Goal: Find specific page/section: Locate a particular part of the current website

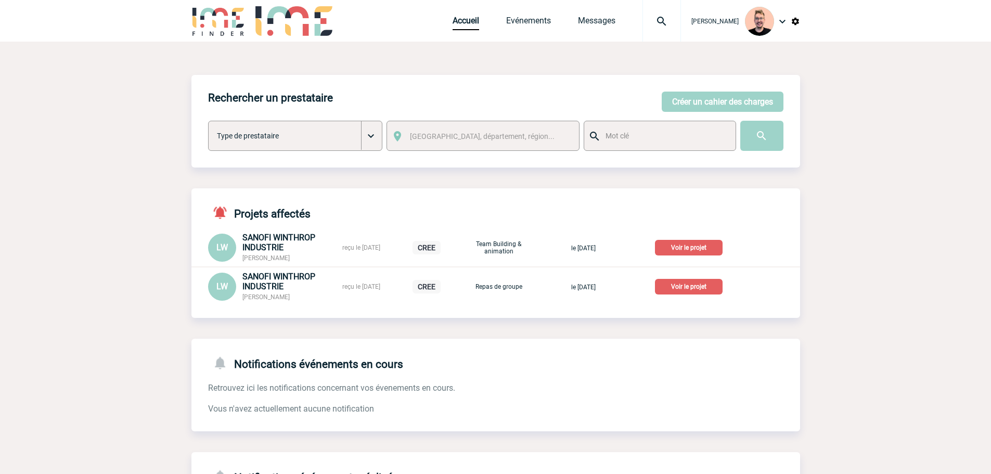
click at [643, 17] on img at bounding box center [661, 21] width 37 height 12
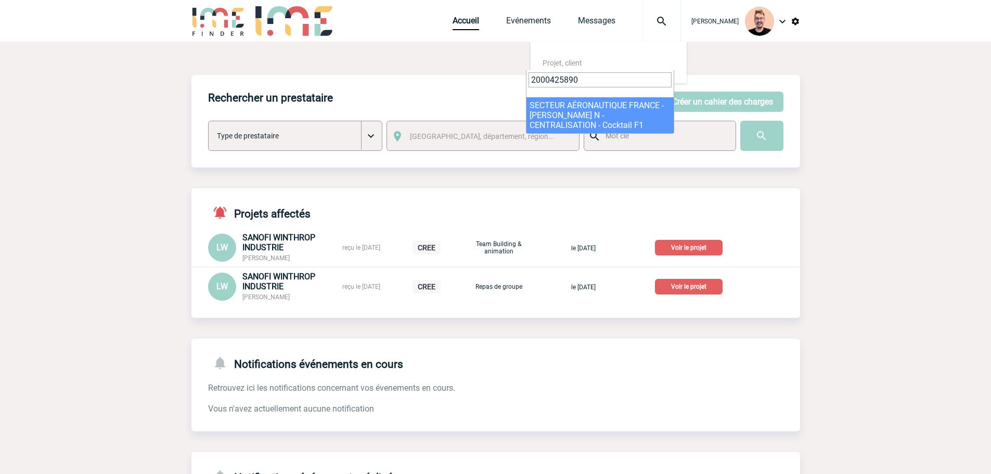
type input "2000425890"
select select "25391"
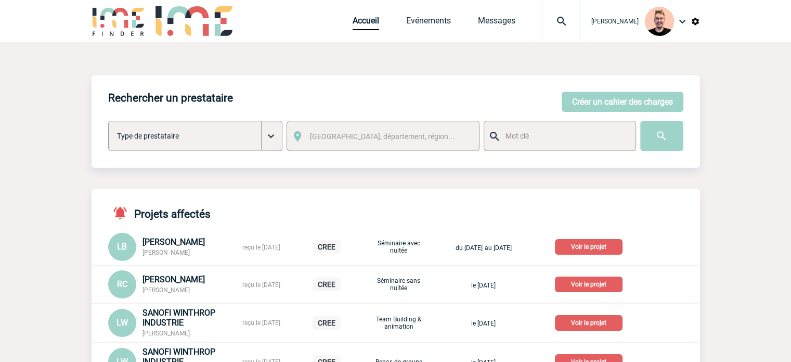
click at [548, 25] on img at bounding box center [561, 21] width 37 height 12
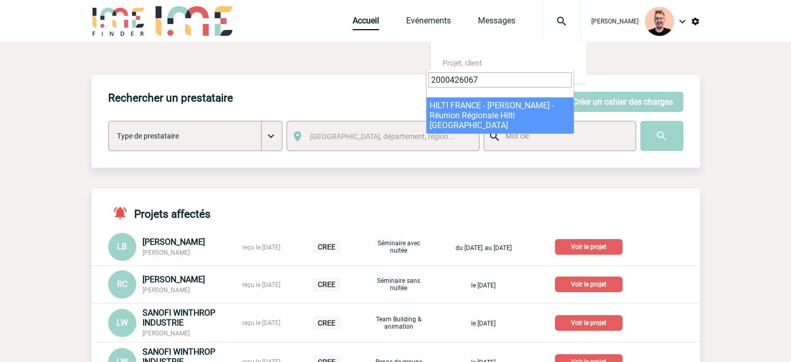
type input "2000426067"
select select "25568"
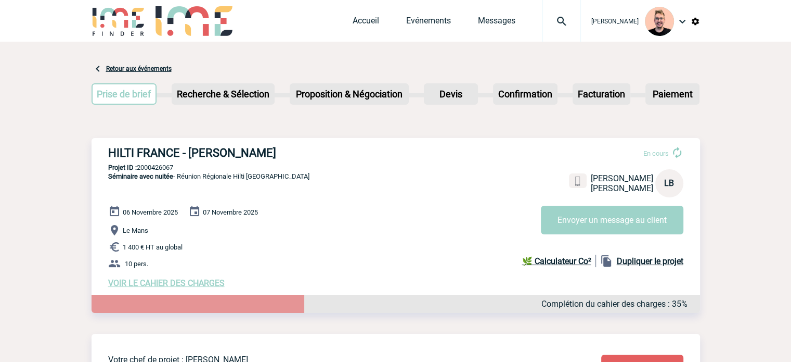
click at [279, 149] on h3 "HILTI FRANCE - Ludovic BOILEAU" at bounding box center [264, 152] width 312 height 13
drag, startPoint x: 271, startPoint y: 151, endPoint x: 106, endPoint y: 154, distance: 164.4
click at [106, 154] on div "HILTI FRANCE - Ludovic BOILEAU En cours Ludovic BOILEAU HILTI FRANCE LB Envoyer…" at bounding box center [396, 217] width 609 height 158
copy h3 "HILTI FRANCE - Ludovic BOILEAU"
click at [160, 164] on p "Projet ID : 2000426067" at bounding box center [396, 167] width 609 height 8
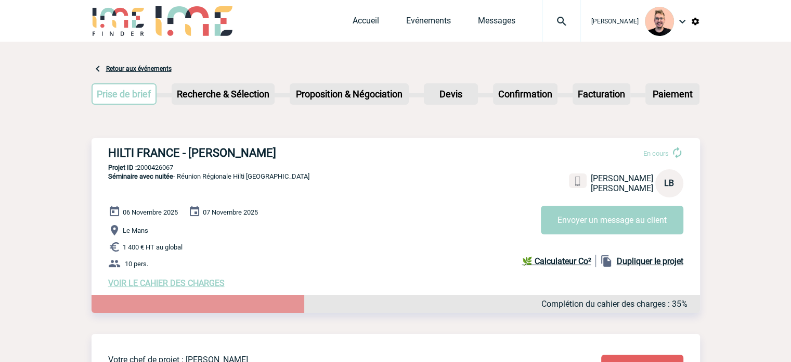
click at [160, 164] on p "Projet ID : 2000426067" at bounding box center [396, 167] width 609 height 8
copy p "2000426067"
click at [550, 21] on img at bounding box center [561, 21] width 37 height 12
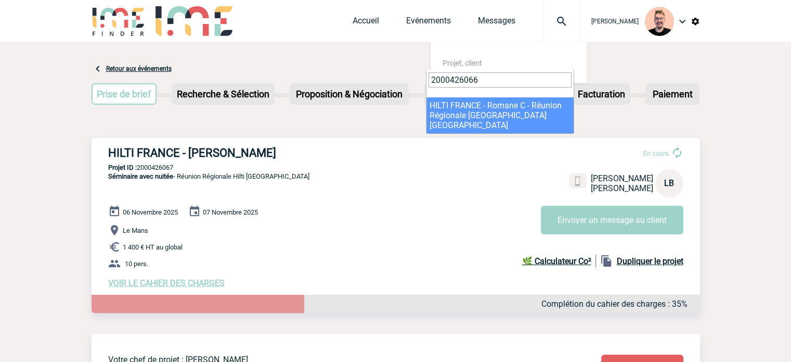
type input "2000426066"
select select "25567"
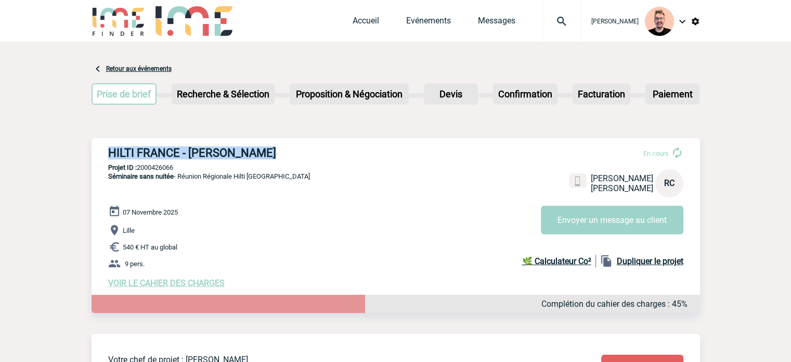
drag, startPoint x: 274, startPoint y: 151, endPoint x: 106, endPoint y: 151, distance: 168.0
click at [106, 151] on div "HILTI FRANCE - Romane COPPEY En cours Romane COPPEY HILTI FRANCE RC Envoyer un …" at bounding box center [396, 217] width 609 height 158
copy h3 "HILTI FRANCE - Romane COPPEY"
click at [147, 164] on p "Projet ID : 2000426066" at bounding box center [396, 167] width 609 height 8
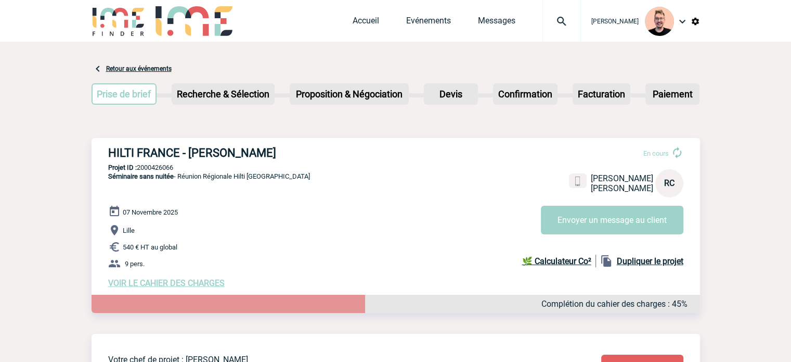
copy p "2000426066"
click at [187, 169] on p "Projet ID : 2000426066" at bounding box center [396, 167] width 609 height 8
click at [158, 170] on p "Projet ID : 2000426066" at bounding box center [396, 167] width 609 height 8
click at [152, 166] on p "Projet ID : 2000426066" at bounding box center [396, 167] width 609 height 8
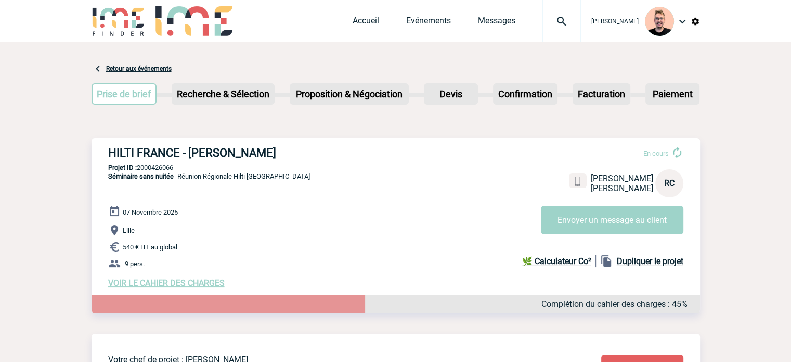
copy p "2000426066"
click at [553, 16] on img at bounding box center [561, 21] width 37 height 12
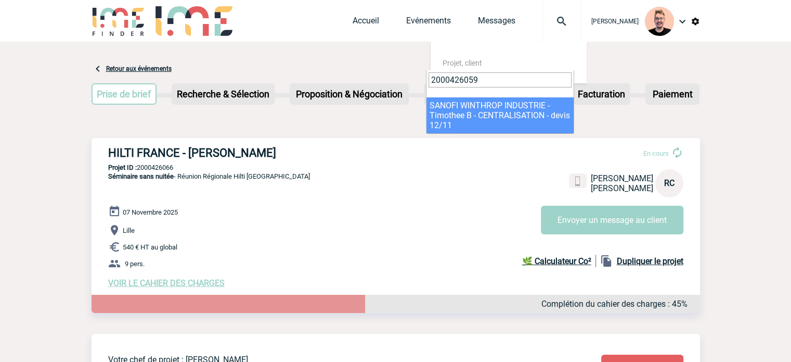
type input "2000426059"
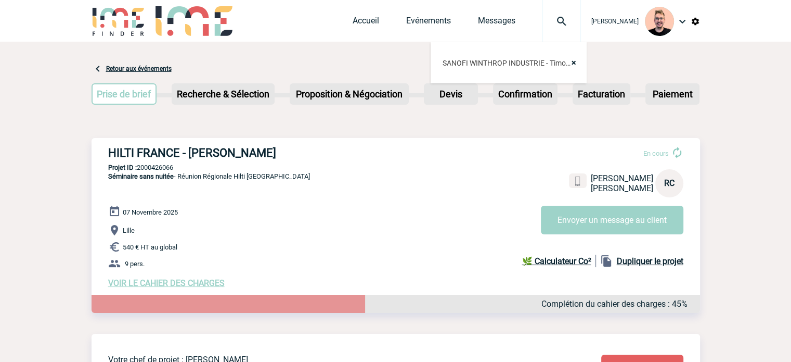
select select "25560"
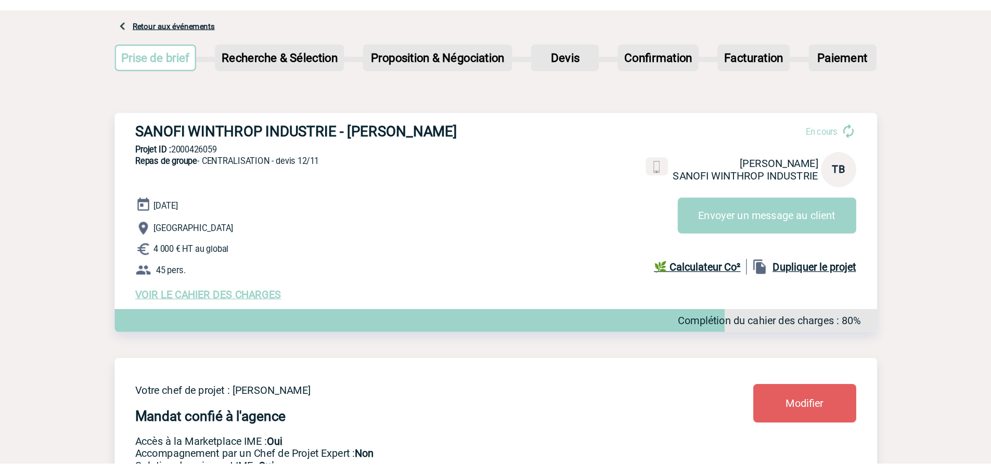
scroll to position [52, 0]
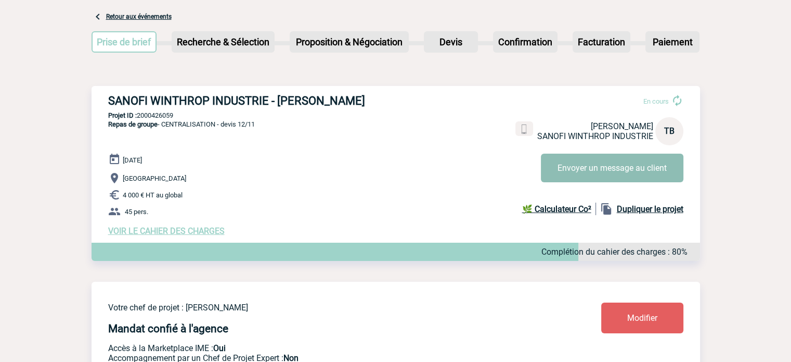
click at [565, 165] on button "Envoyer un message au client" at bounding box center [612, 167] width 143 height 29
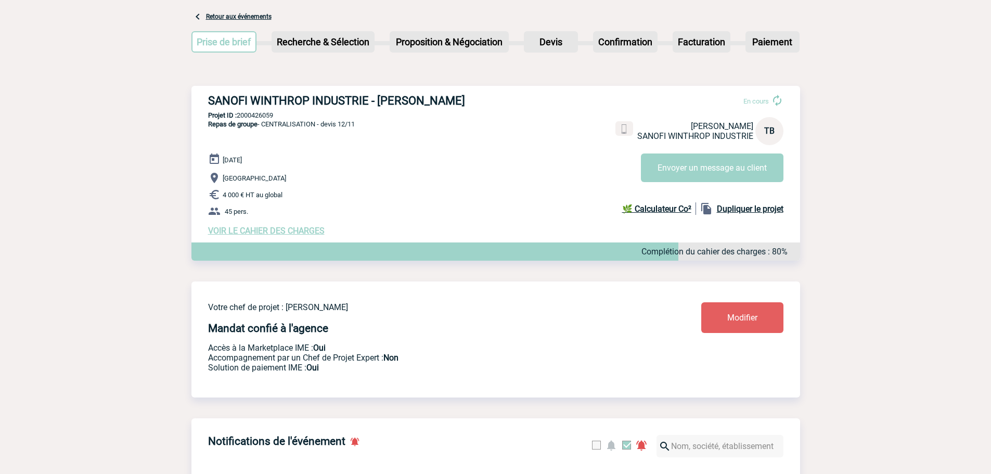
scroll to position [0, 0]
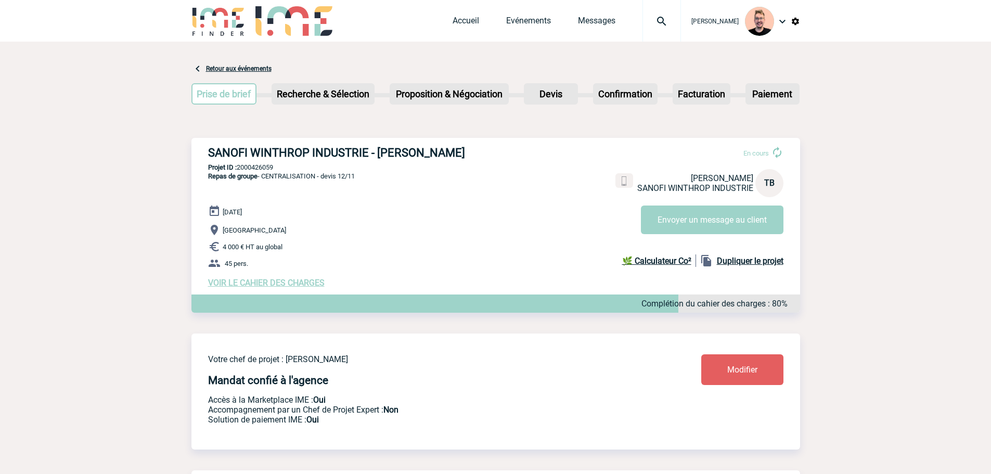
click at [655, 20] on img at bounding box center [661, 21] width 37 height 12
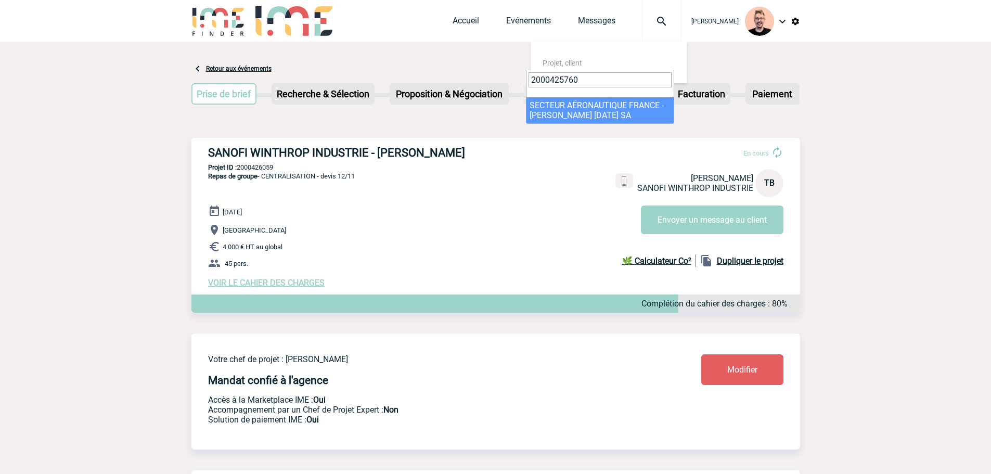
type input "2000425760"
select select "25261"
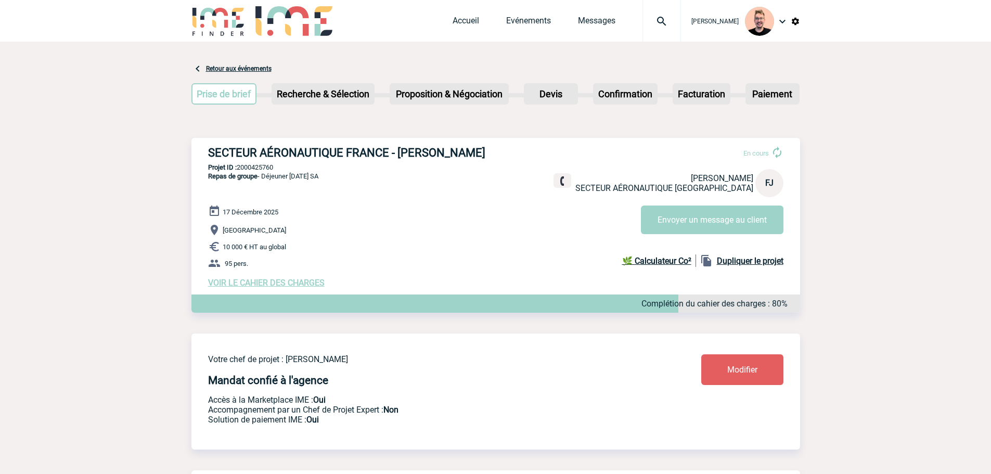
drag, startPoint x: 395, startPoint y: 153, endPoint x: 524, endPoint y: 152, distance: 129.0
click at [524, 152] on div "SECTEUR AÉRONAUTIQUE FRANCE - [PERSON_NAME] En cours [PERSON_NAME] SECTEUR AÉRO…" at bounding box center [495, 217] width 609 height 158
copy h3 "[PERSON_NAME]"
